Goal: Task Accomplishment & Management: Manage account settings

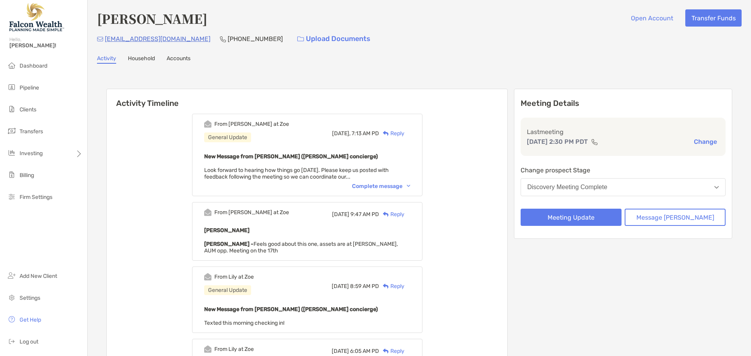
click at [596, 186] on div "Discovery Meeting Complete" at bounding box center [567, 187] width 80 height 7
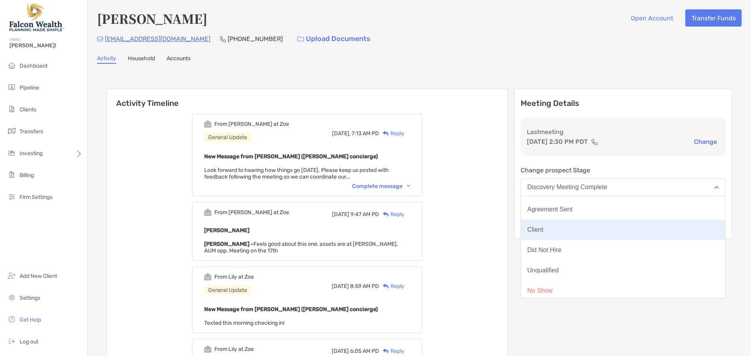
scroll to position [61, 0]
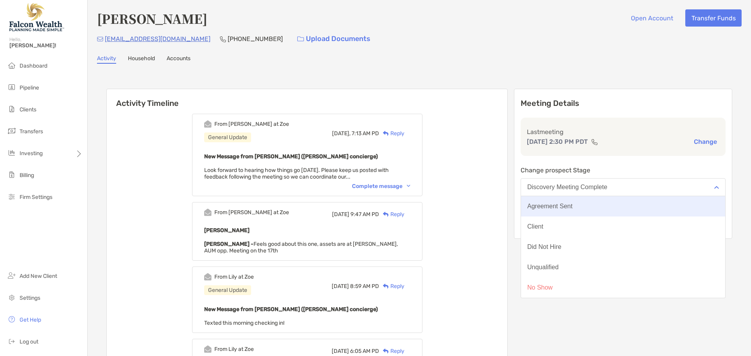
click at [572, 206] on div "Agreement Sent" at bounding box center [549, 206] width 45 height 7
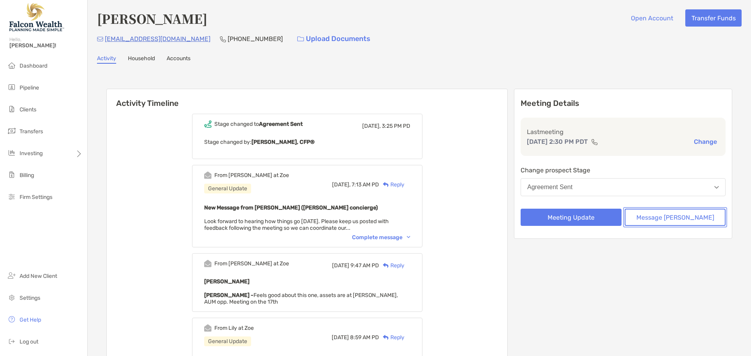
click at [672, 219] on button "Message [PERSON_NAME]" at bounding box center [674, 217] width 101 height 17
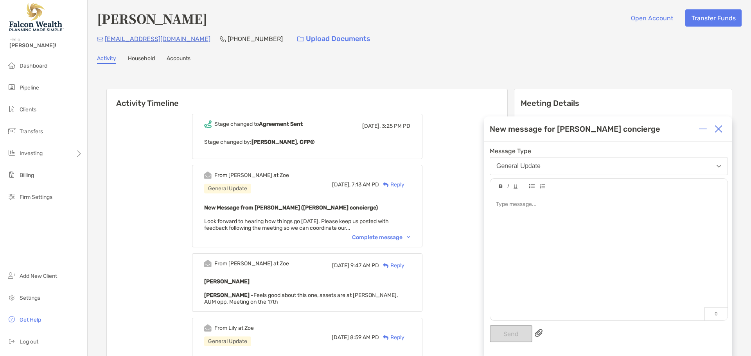
click at [523, 211] on div at bounding box center [608, 253] width 237 height 118
click at [522, 209] on div "**********" at bounding box center [608, 213] width 225 height 8
click at [512, 335] on button "Send" at bounding box center [510, 333] width 43 height 17
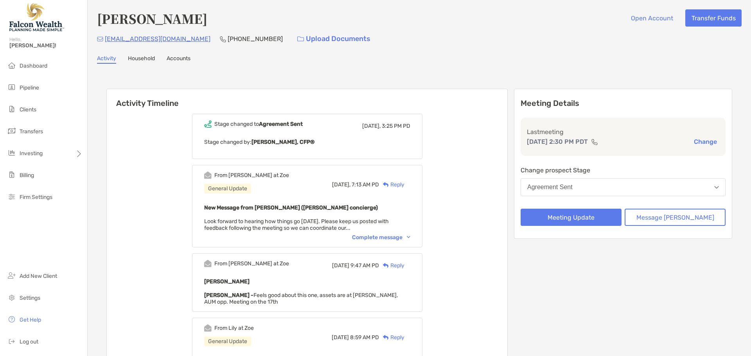
drag, startPoint x: 387, startPoint y: 237, endPoint x: 390, endPoint y: 220, distance: 16.8
click at [387, 237] on div "Complete message" at bounding box center [381, 237] width 58 height 7
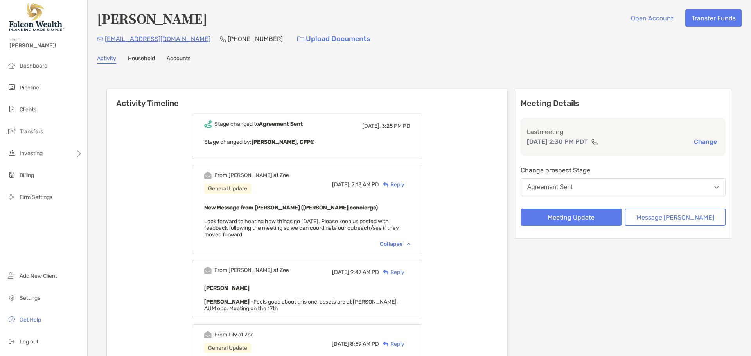
drag, startPoint x: 35, startPoint y: 66, endPoint x: 221, endPoint y: 10, distance: 194.7
click at [34, 66] on span "Dashboard" at bounding box center [34, 66] width 28 height 7
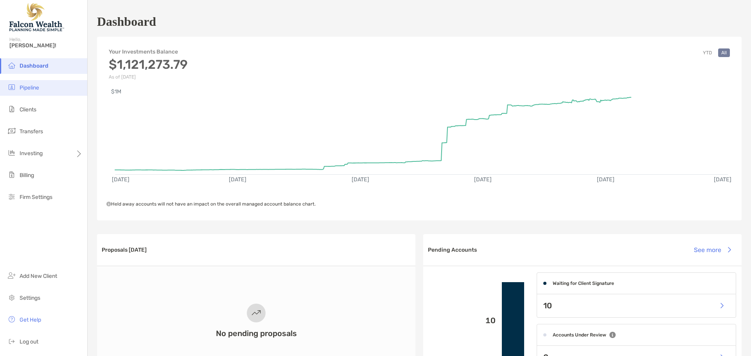
click at [29, 89] on span "Pipeline" at bounding box center [30, 87] width 20 height 7
